Goal: Task Accomplishment & Management: Use online tool/utility

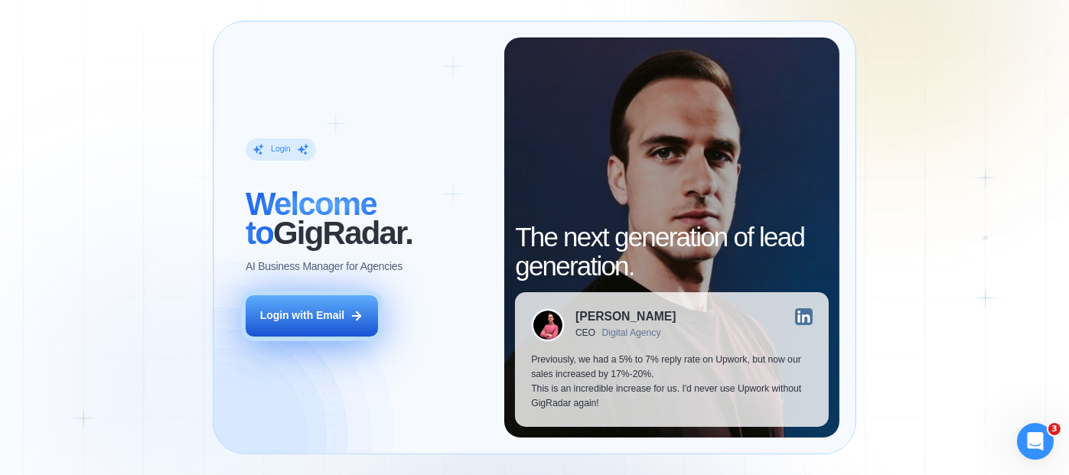
click at [308, 315] on div "Login with Email" at bounding box center [302, 315] width 85 height 15
